Goal: Task Accomplishment & Management: Use online tool/utility

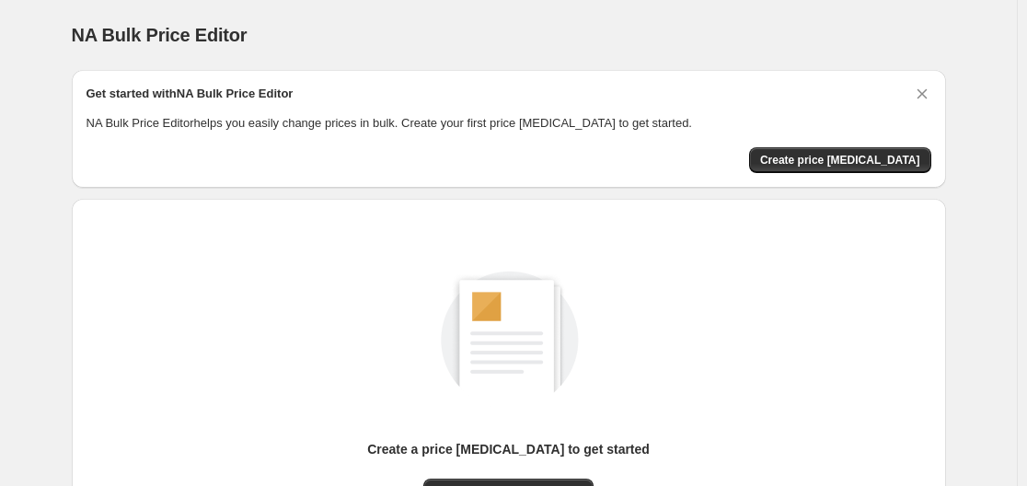
scroll to position [203, 0]
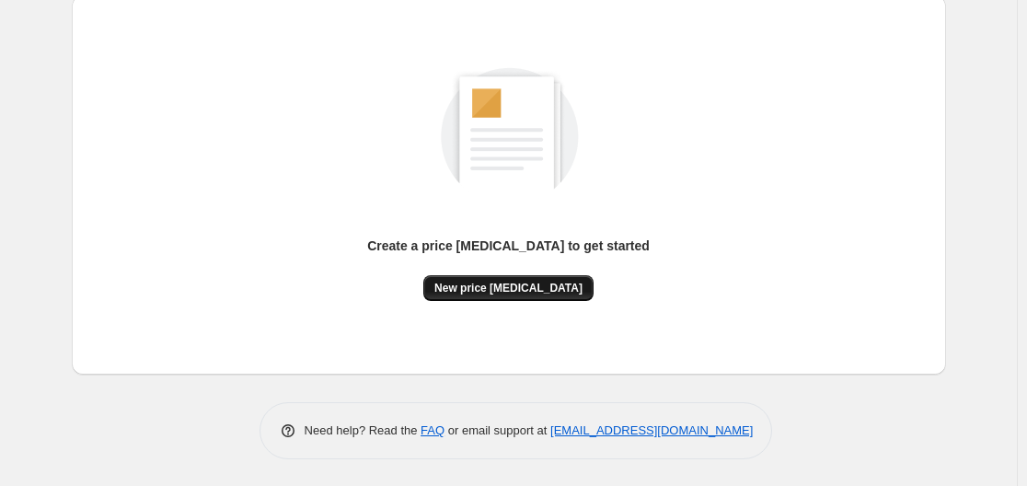
click at [498, 289] on span "New price change job" at bounding box center [509, 288] width 148 height 15
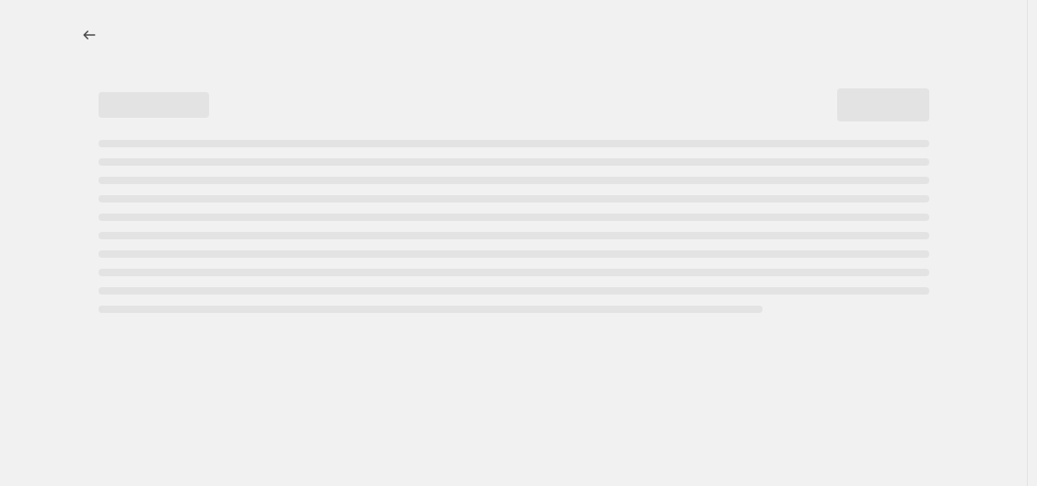
select select "percentage"
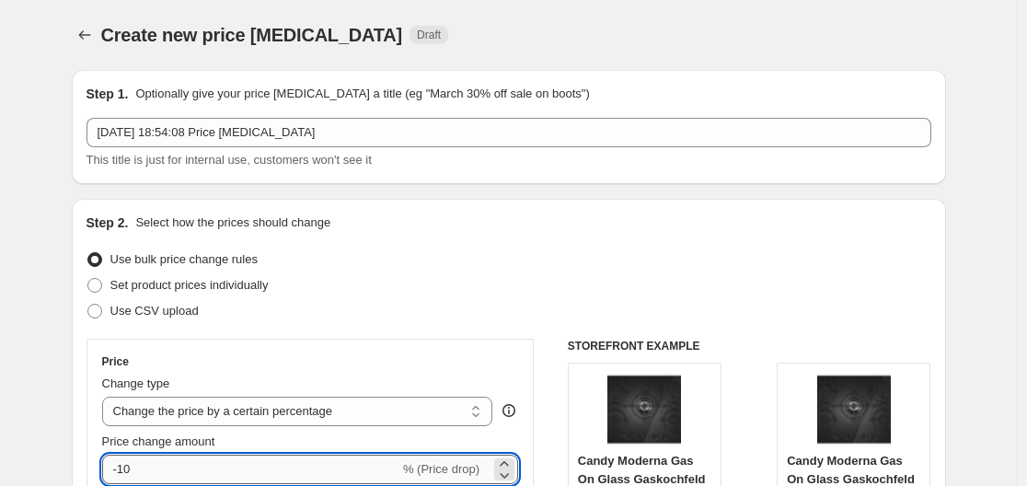
click at [203, 470] on input "-10" at bounding box center [250, 469] width 297 height 29
type input "-1"
type input "-30"
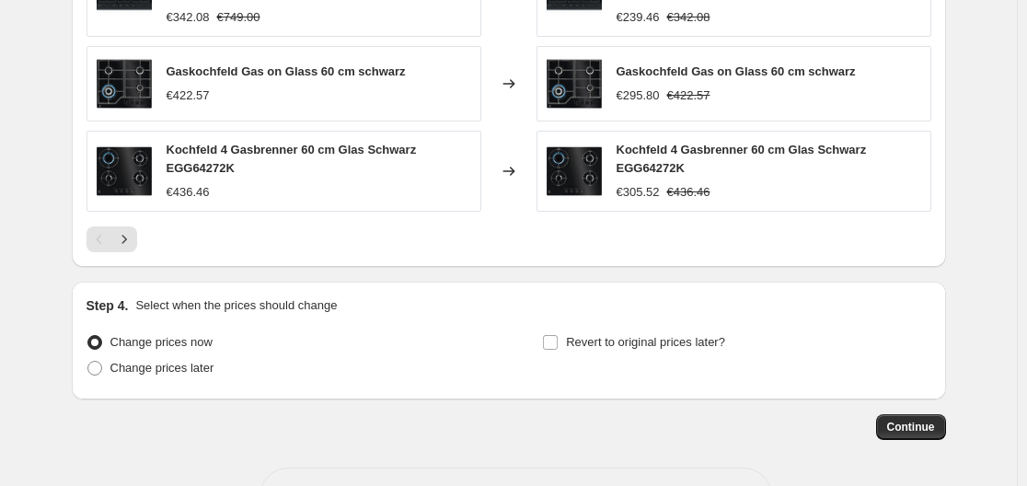
scroll to position [1428, 0]
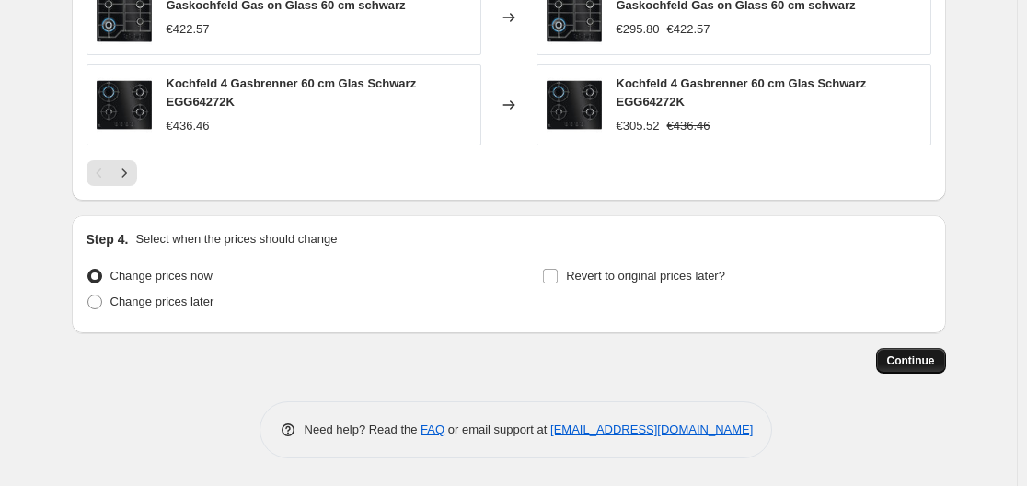
click at [916, 358] on span "Continue" at bounding box center [912, 361] width 48 height 15
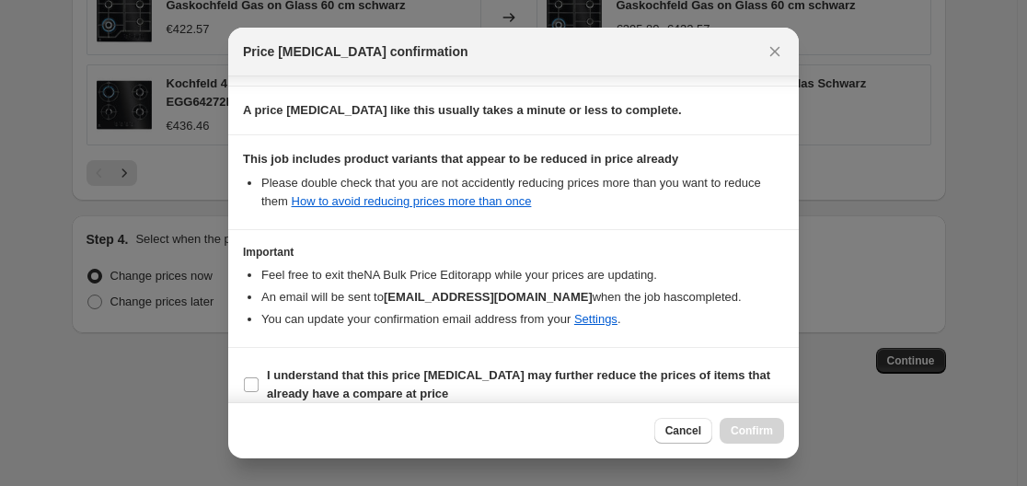
scroll to position [289, 0]
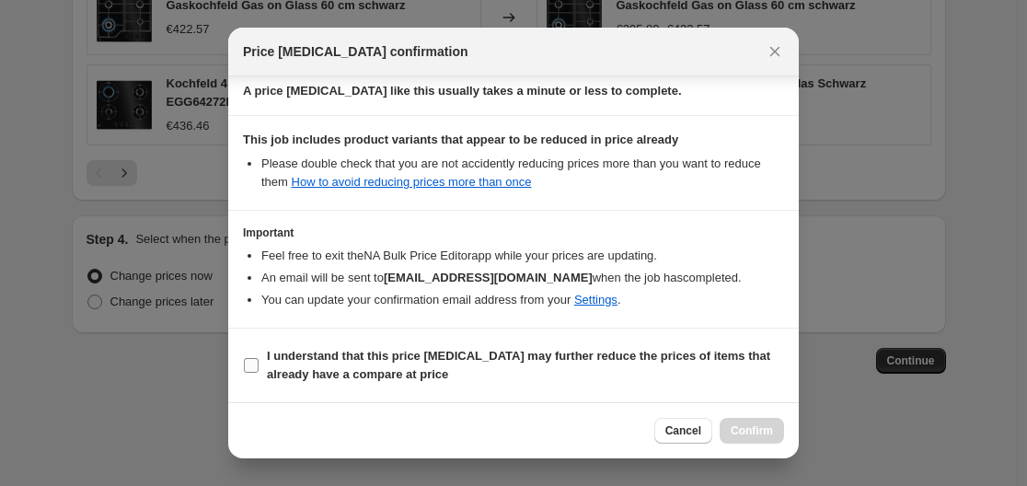
click at [340, 366] on b "I understand that this price change job may further reduce the prices of items …" at bounding box center [519, 365] width 504 height 32
click at [259, 366] on input "I understand that this price change job may further reduce the prices of items …" at bounding box center [251, 365] width 15 height 15
checkbox input "true"
click at [761, 424] on span "Confirm" at bounding box center [752, 431] width 42 height 15
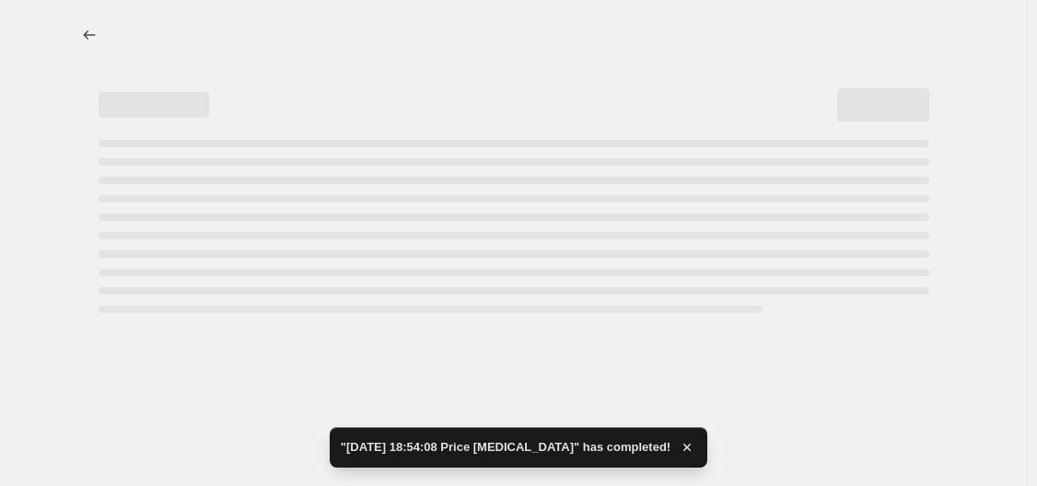
select select "percentage"
